Goal: Entertainment & Leisure: Consume media (video, audio)

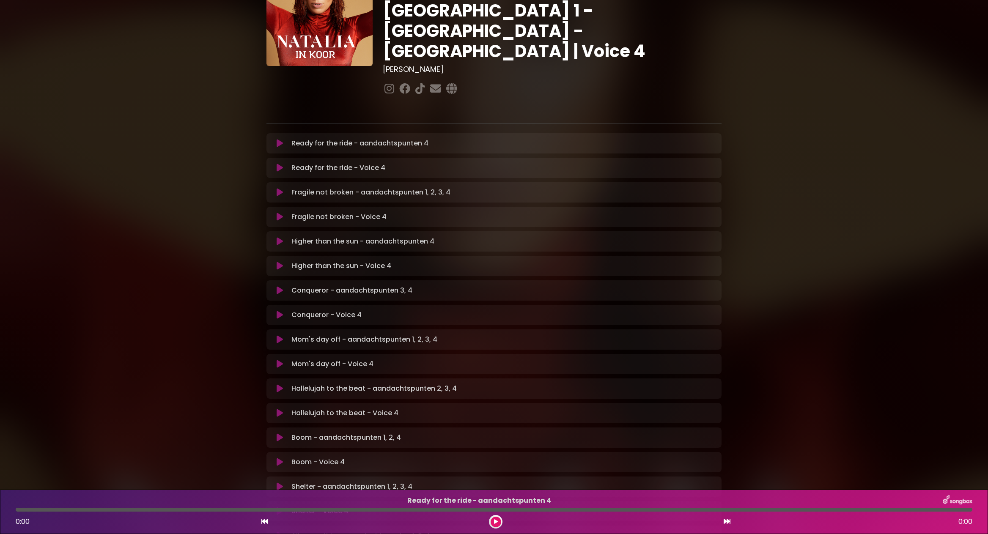
scroll to position [141, 0]
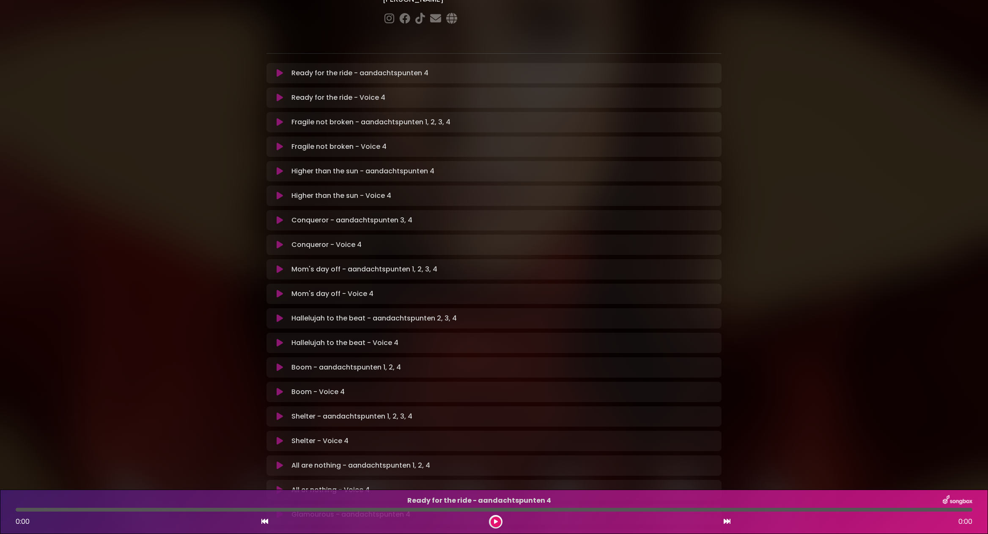
click at [281, 339] on icon at bounding box center [280, 343] width 6 height 8
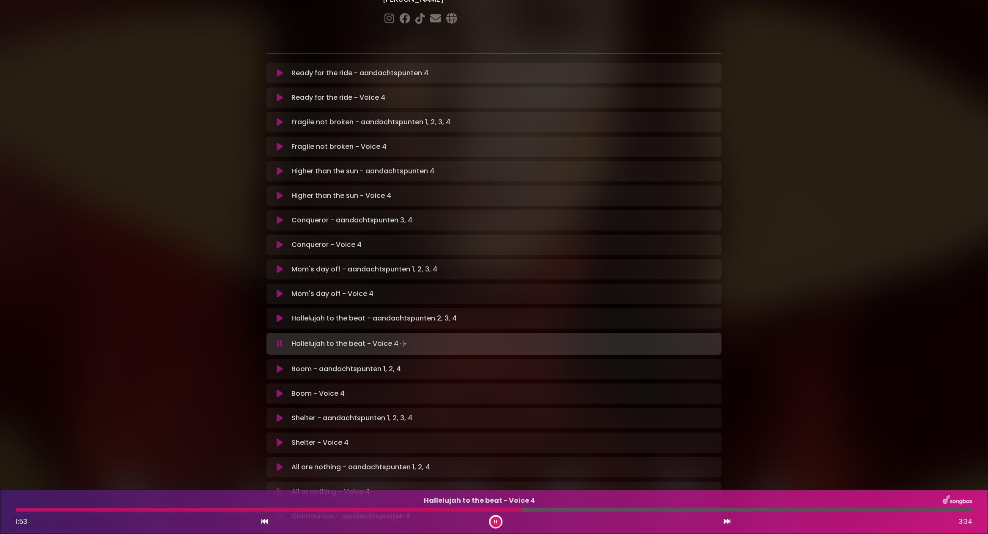
click at [452, 511] on div at bounding box center [269, 510] width 506 height 4
click at [529, 510] on div at bounding box center [315, 510] width 599 height 4
click at [539, 510] on div at bounding box center [308, 510] width 584 height 4
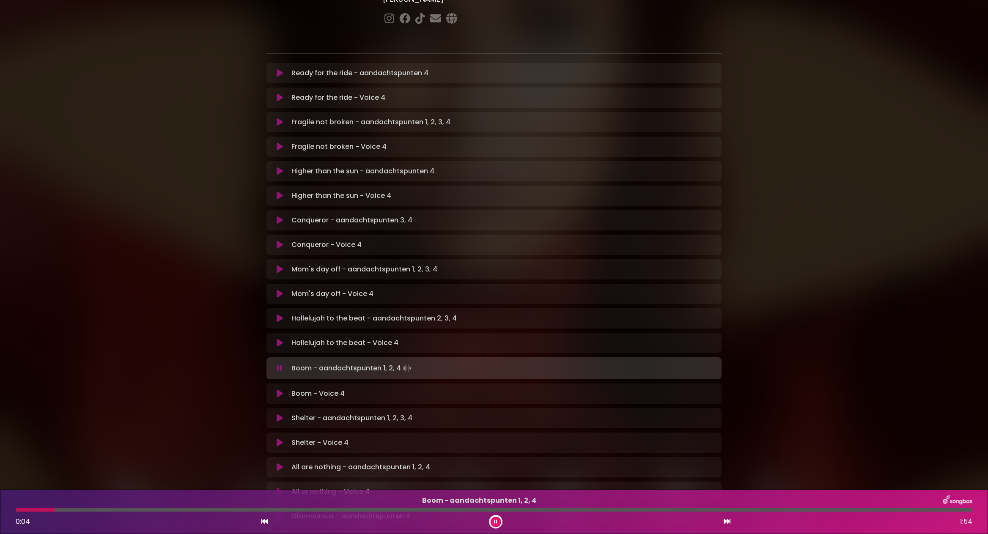
click at [348, 338] on p "Hallelujah to the beat - Voice 4 Loading Track..." at bounding box center [503, 343] width 425 height 10
click at [282, 339] on icon at bounding box center [280, 343] width 6 height 8
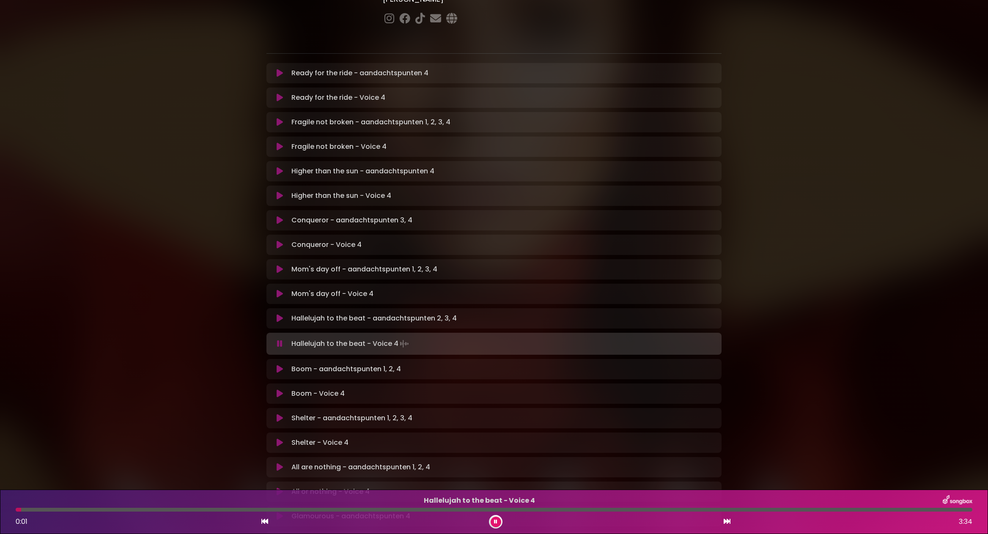
click at [262, 511] on div at bounding box center [494, 510] width 957 height 4
click at [433, 510] on div at bounding box center [269, 510] width 507 height 4
click at [475, 511] on div at bounding box center [311, 510] width 591 height 4
click at [475, 511] on div at bounding box center [304, 510] width 576 height 4
click at [547, 510] on div at bounding box center [311, 510] width 591 height 4
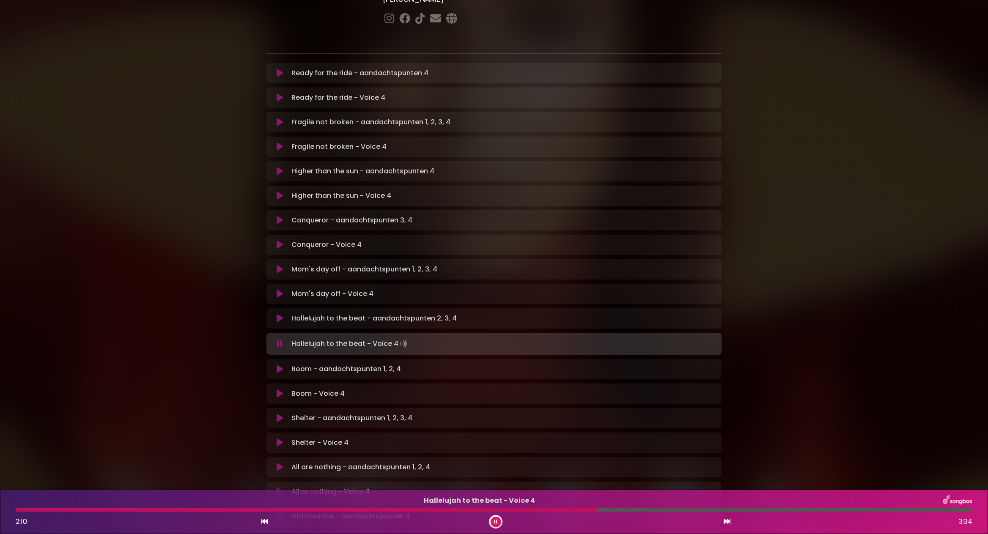
click at [547, 510] on div at bounding box center [307, 510] width 582 height 4
click at [547, 510] on div at bounding box center [313, 510] width 595 height 4
click at [559, 512] on div "Hallelujah to the beat - Voice 4 2:15 3:34" at bounding box center [494, 511] width 967 height 33
click at [559, 508] on div at bounding box center [322, 510] width 613 height 4
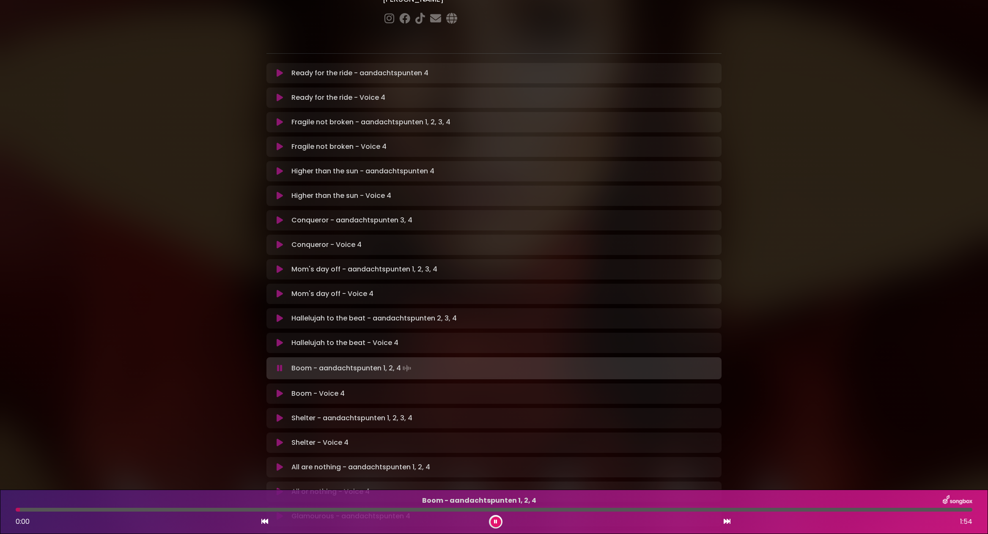
click at [559, 511] on div at bounding box center [494, 510] width 957 height 4
click at [277, 339] on icon at bounding box center [280, 343] width 6 height 8
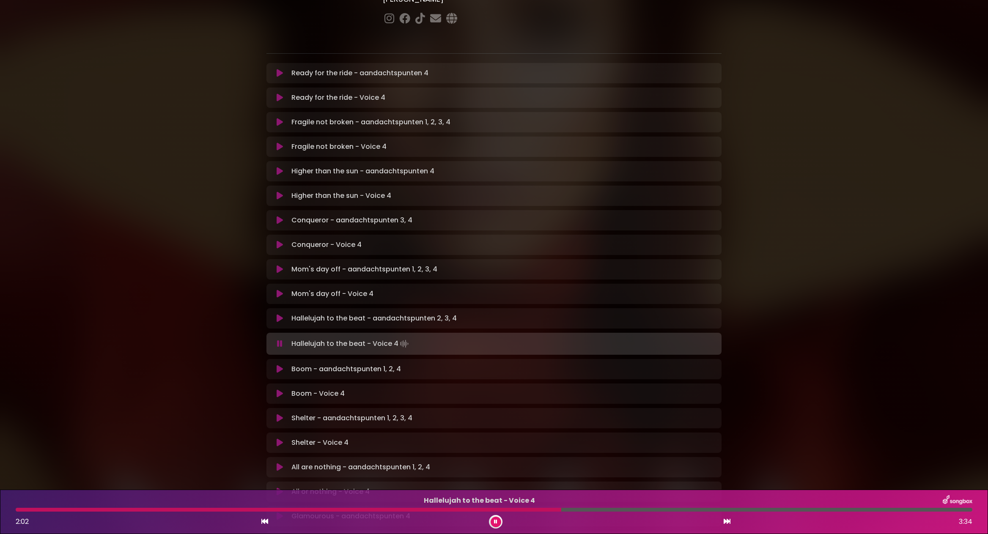
drag, startPoint x: 21, startPoint y: 510, endPoint x: 561, endPoint y: 510, distance: 540.2
click at [561, 510] on div at bounding box center [289, 510] width 546 height 4
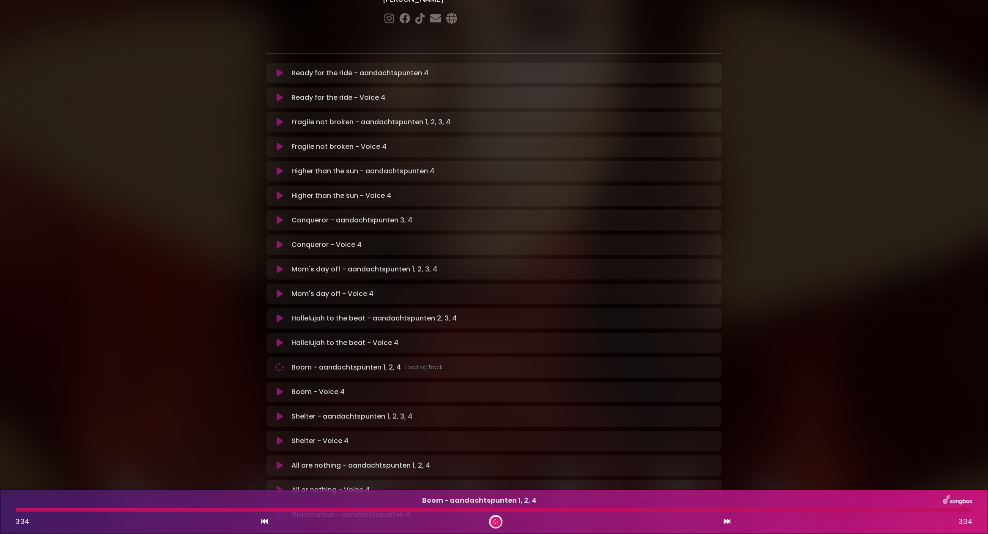
click at [561, 510] on div at bounding box center [494, 510] width 957 height 4
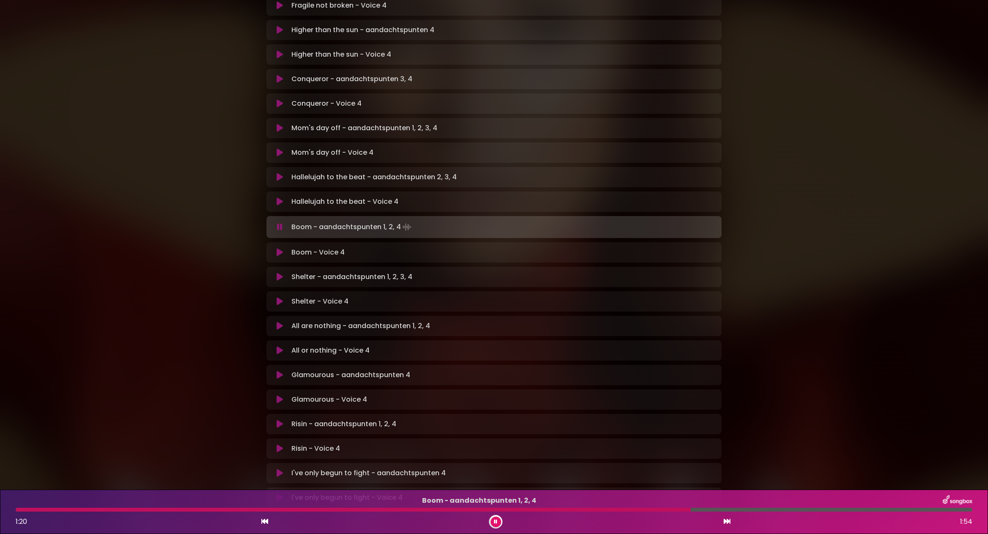
scroll to position [323, 0]
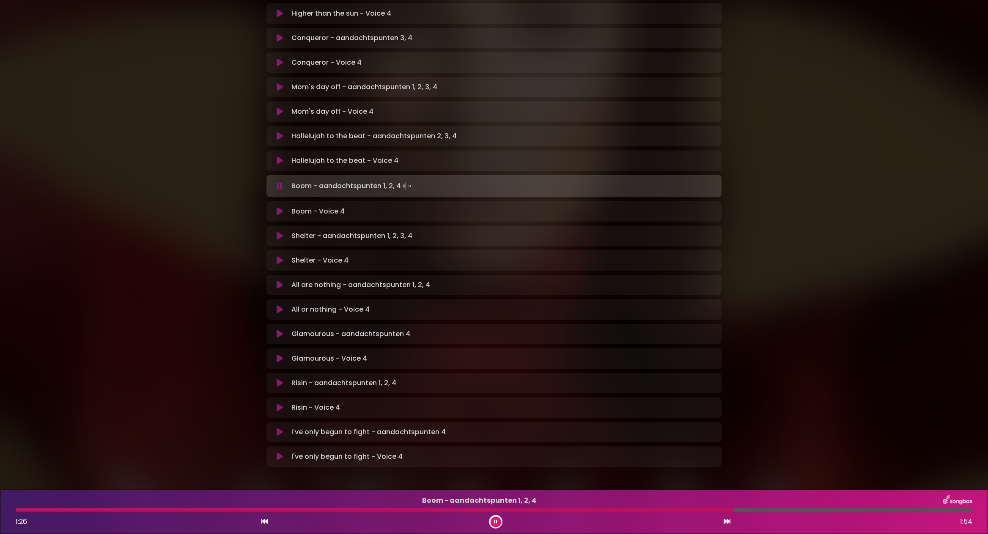
click at [335, 452] on p "I've only begun to fight - Voice 4 Loading Track..." at bounding box center [503, 457] width 425 height 10
click at [278, 453] on icon at bounding box center [280, 457] width 6 height 8
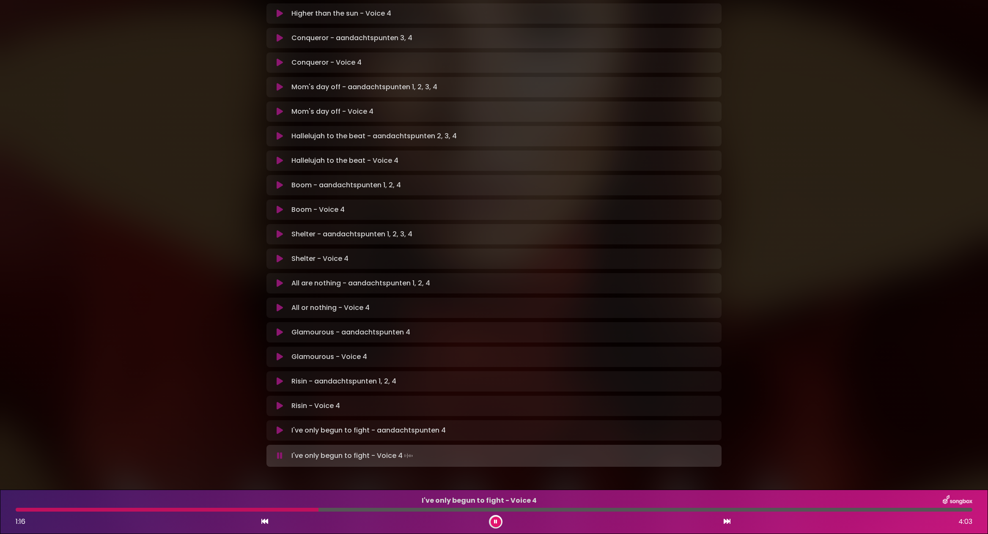
click at [281, 452] on icon at bounding box center [279, 456] width 5 height 8
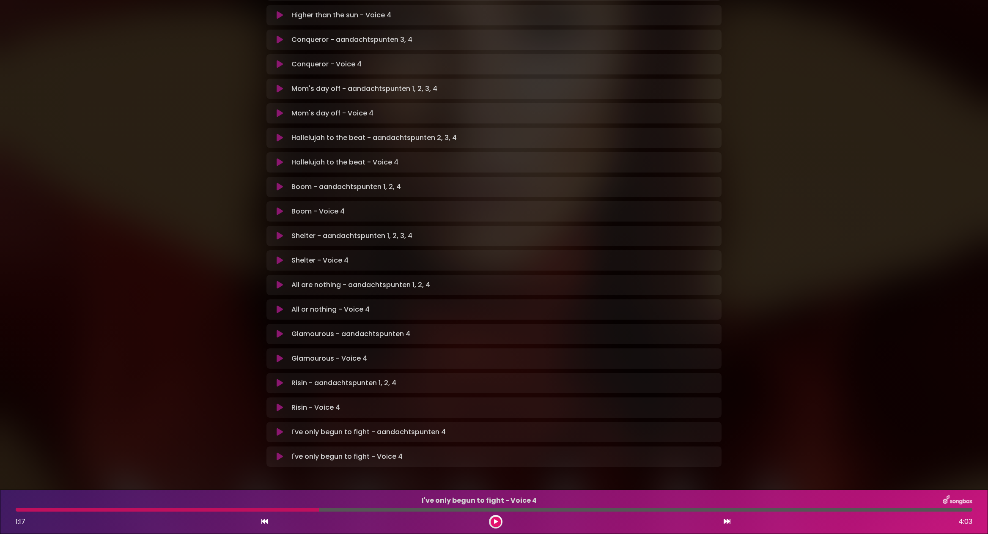
click at [174, 511] on div at bounding box center [167, 510] width 303 height 4
click at [175, 510] on div at bounding box center [167, 510] width 303 height 4
drag, startPoint x: 320, startPoint y: 511, endPoint x: 298, endPoint y: 510, distance: 22.0
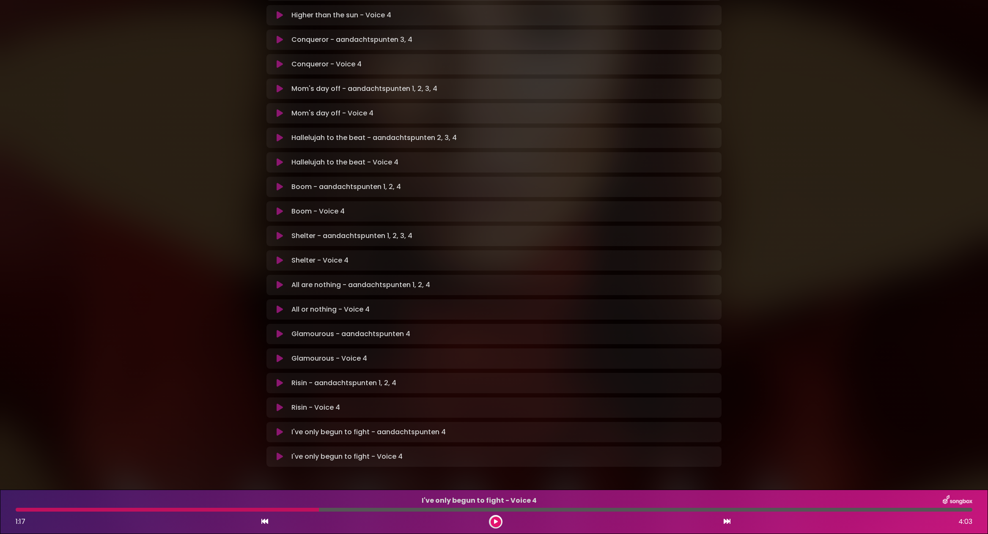
click at [298, 510] on div at bounding box center [494, 510] width 957 height 4
drag, startPoint x: 320, startPoint y: 511, endPoint x: 243, endPoint y: 506, distance: 76.8
click at [282, 509] on div at bounding box center [494, 510] width 957 height 4
click at [125, 513] on div "I've only begun to fight - Voice 4 1:17 4:03" at bounding box center [494, 511] width 967 height 33
click at [126, 510] on div at bounding box center [167, 510] width 303 height 4
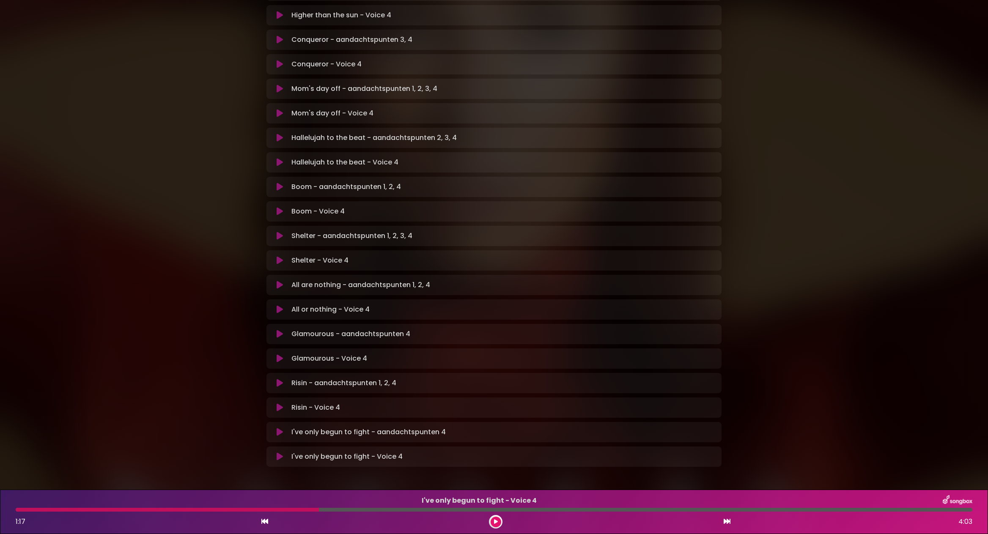
click at [126, 510] on div at bounding box center [167, 510] width 303 height 4
click at [493, 522] on button at bounding box center [496, 522] width 11 height 11
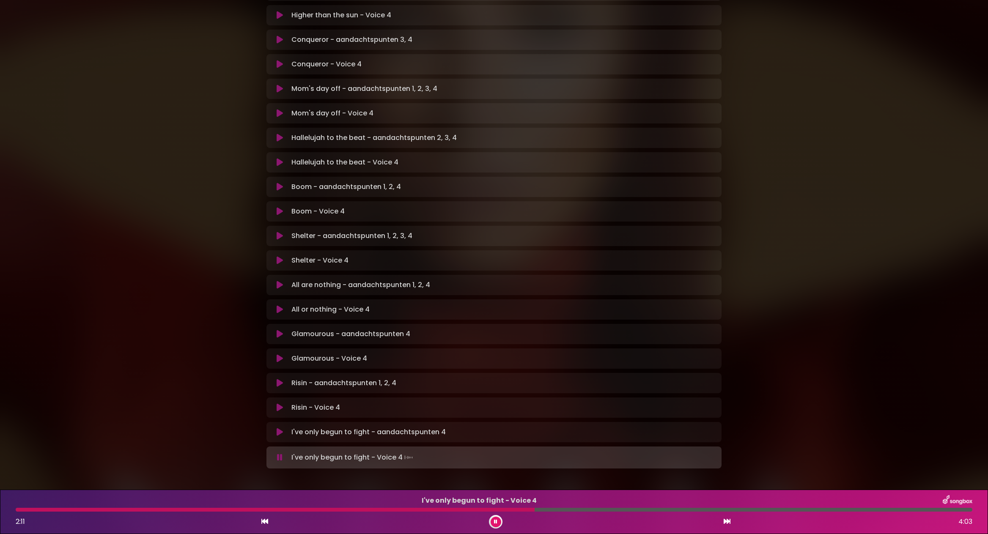
click at [534, 510] on div at bounding box center [275, 510] width 519 height 4
click at [575, 511] on div at bounding box center [317, 510] width 602 height 4
click at [575, 511] on div at bounding box center [339, 510] width 646 height 4
click at [539, 510] on div at bounding box center [336, 510] width 641 height 4
click at [539, 510] on div at bounding box center [320, 510] width 608 height 4
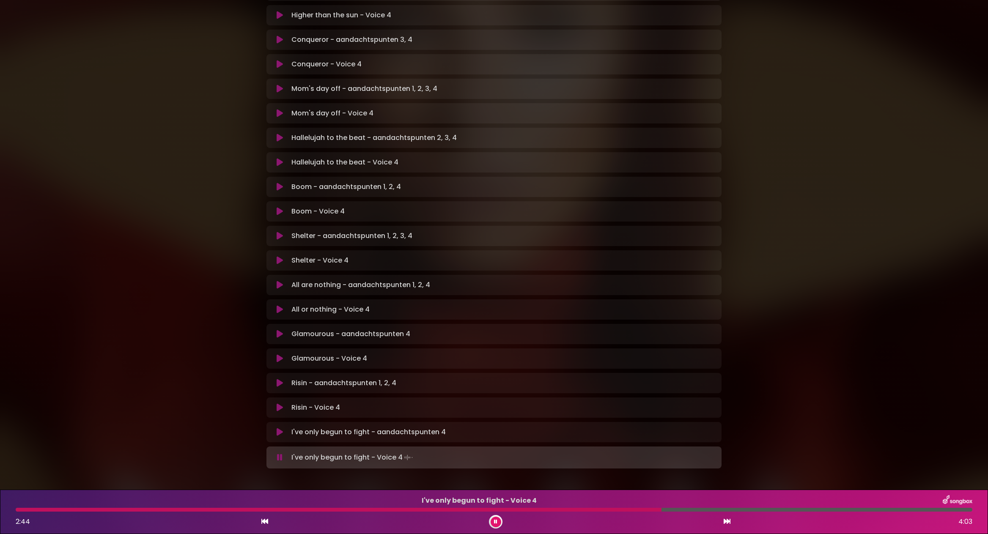
click at [539, 510] on div at bounding box center [339, 510] width 646 height 4
click at [539, 510] on div at bounding box center [313, 510] width 595 height 4
click at [539, 510] on div at bounding box center [313, 510] width 594 height 4
click at [539, 510] on div at bounding box center [321, 510] width 611 height 4
click at [491, 526] on div at bounding box center [496, 522] width 14 height 14
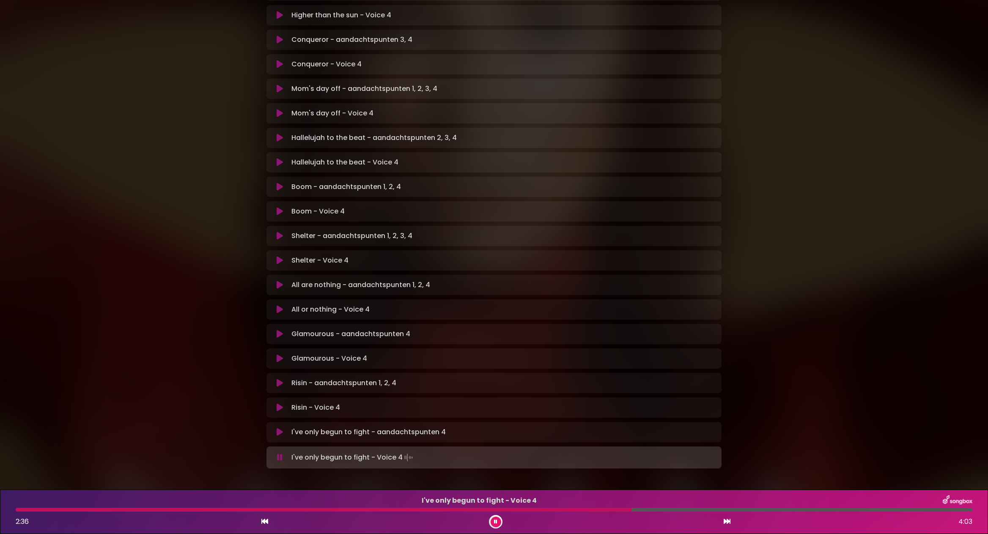
click at [497, 522] on icon at bounding box center [496, 522] width 5 height 6
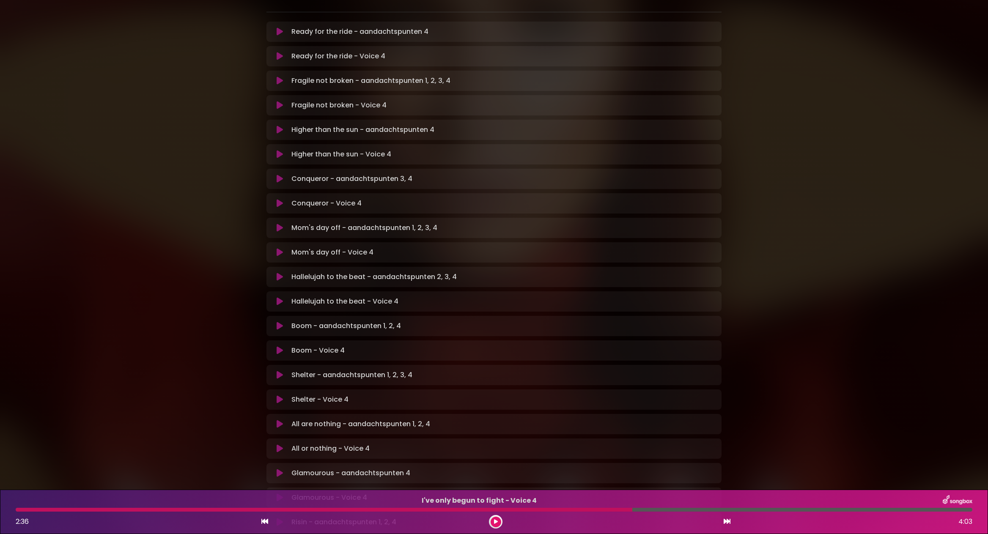
scroll to position [110, 0]
